Goal: Use online tool/utility

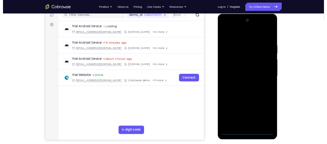
scroll to position [80, 0]
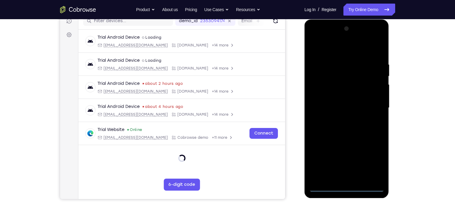
click at [349, 188] on div at bounding box center [346, 108] width 75 height 168
click at [372, 165] on div at bounding box center [346, 108] width 75 height 168
click at [337, 49] on div at bounding box center [346, 108] width 75 height 168
click at [372, 106] on div at bounding box center [346, 108] width 75 height 168
click at [341, 119] on div at bounding box center [346, 108] width 75 height 168
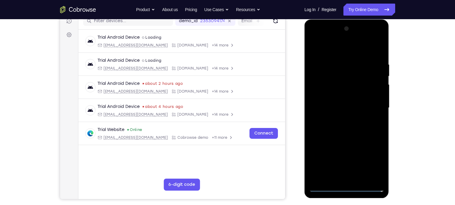
click at [343, 135] on div at bounding box center [346, 108] width 75 height 168
click at [340, 80] on div at bounding box center [346, 108] width 75 height 168
click at [344, 92] on div at bounding box center [346, 108] width 75 height 168
click at [356, 83] on div at bounding box center [346, 108] width 75 height 168
click at [348, 96] on div at bounding box center [346, 108] width 75 height 168
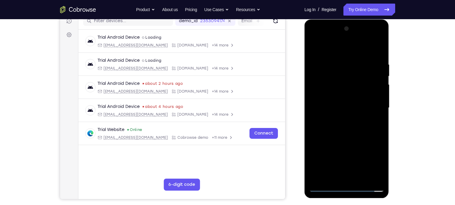
click at [349, 138] on div at bounding box center [346, 108] width 75 height 168
click at [343, 82] on div at bounding box center [346, 108] width 75 height 168
click at [330, 85] on div at bounding box center [346, 108] width 75 height 168
click at [349, 133] on div at bounding box center [346, 108] width 75 height 168
click at [336, 61] on div at bounding box center [346, 108] width 75 height 168
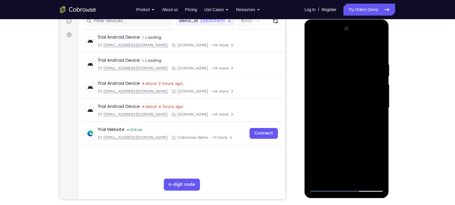
click at [374, 175] on div at bounding box center [346, 108] width 75 height 168
click at [376, 101] on div at bounding box center [346, 108] width 75 height 168
click at [376, 50] on div at bounding box center [346, 108] width 75 height 168
click at [363, 180] on div at bounding box center [346, 108] width 75 height 168
click at [343, 140] on div at bounding box center [346, 108] width 75 height 168
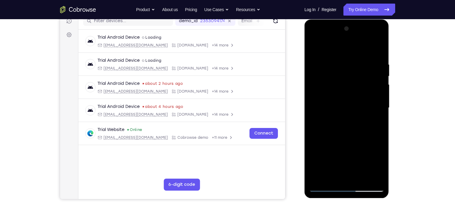
click at [356, 103] on div at bounding box center [346, 108] width 75 height 168
click at [333, 176] on div at bounding box center [346, 108] width 75 height 168
click at [378, 122] on div at bounding box center [346, 108] width 75 height 168
click at [313, 48] on div at bounding box center [346, 108] width 75 height 168
click at [344, 95] on div at bounding box center [346, 108] width 75 height 168
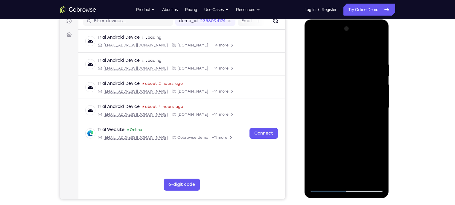
click at [337, 48] on div at bounding box center [346, 108] width 75 height 168
click at [317, 63] on div at bounding box center [346, 108] width 75 height 168
click at [219, 52] on div "Your Support Agent Your Customer Web iOS Android" at bounding box center [227, 88] width 335 height 221
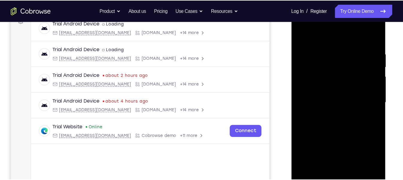
scroll to position [96, 0]
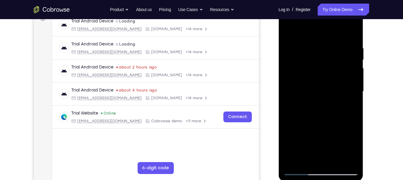
click at [287, 30] on div at bounding box center [320, 92] width 75 height 168
click at [319, 108] on div at bounding box center [320, 92] width 75 height 168
click at [288, 32] on div at bounding box center [320, 92] width 75 height 168
click at [288, 31] on div at bounding box center [320, 92] width 75 height 168
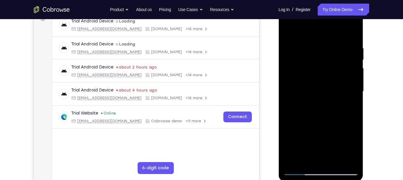
click at [316, 43] on div at bounding box center [320, 92] width 75 height 168
click at [353, 33] on div at bounding box center [320, 92] width 75 height 168
click at [334, 42] on div at bounding box center [320, 92] width 75 height 168
click at [354, 93] on div at bounding box center [320, 92] width 75 height 168
click at [343, 159] on div at bounding box center [320, 92] width 75 height 168
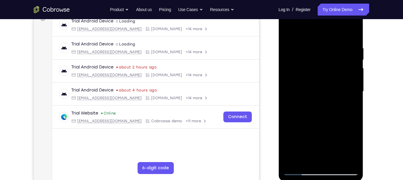
drag, startPoint x: 355, startPoint y: 103, endPoint x: 302, endPoint y: 101, distance: 53.0
click at [302, 101] on div at bounding box center [320, 92] width 75 height 168
drag, startPoint x: 337, startPoint y: 106, endPoint x: 255, endPoint y: 118, distance: 82.5
click at [278, 118] on html "Online web based iOS Simulators and Android Emulators. Run iPhone, iPad, Mobile…" at bounding box center [320, 93] width 85 height 180
drag, startPoint x: 347, startPoint y: 97, endPoint x: 274, endPoint y: 108, distance: 73.9
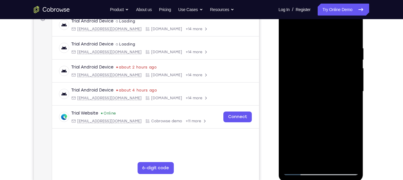
click at [278, 108] on html "Online web based iOS Simulators and Android Emulators. Run iPhone, iPad, Mobile…" at bounding box center [320, 93] width 85 height 180
click at [352, 97] on div at bounding box center [320, 92] width 75 height 168
click at [343, 162] on div at bounding box center [320, 92] width 75 height 168
drag, startPoint x: 345, startPoint y: 100, endPoint x: 269, endPoint y: 114, distance: 77.3
click at [278, 114] on html "Online web based iOS Simulators and Android Emulators. Run iPhone, iPad, Mobile…" at bounding box center [320, 93] width 85 height 180
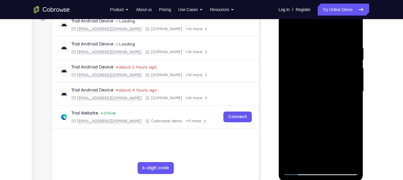
drag, startPoint x: 345, startPoint y: 101, endPoint x: 272, endPoint y: 100, distance: 72.7
click at [278, 100] on html "Online web based iOS Simulators and Android Emulators. Run iPhone, iPad, Mobile…" at bounding box center [320, 93] width 85 height 180
drag, startPoint x: 343, startPoint y: 95, endPoint x: 273, endPoint y: 90, distance: 70.5
click at [278, 90] on html "Online web based iOS Simulators and Android Emulators. Run iPhone, iPad, Mobile…" at bounding box center [320, 93] width 85 height 180
click at [351, 33] on div at bounding box center [320, 92] width 75 height 168
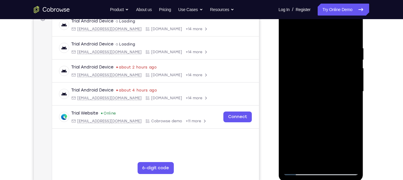
click at [335, 161] on div at bounding box center [320, 92] width 75 height 168
click at [312, 84] on div at bounding box center [320, 92] width 75 height 168
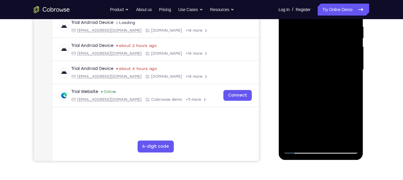
scroll to position [121, 0]
